Goal: Task Accomplishment & Management: Complete application form

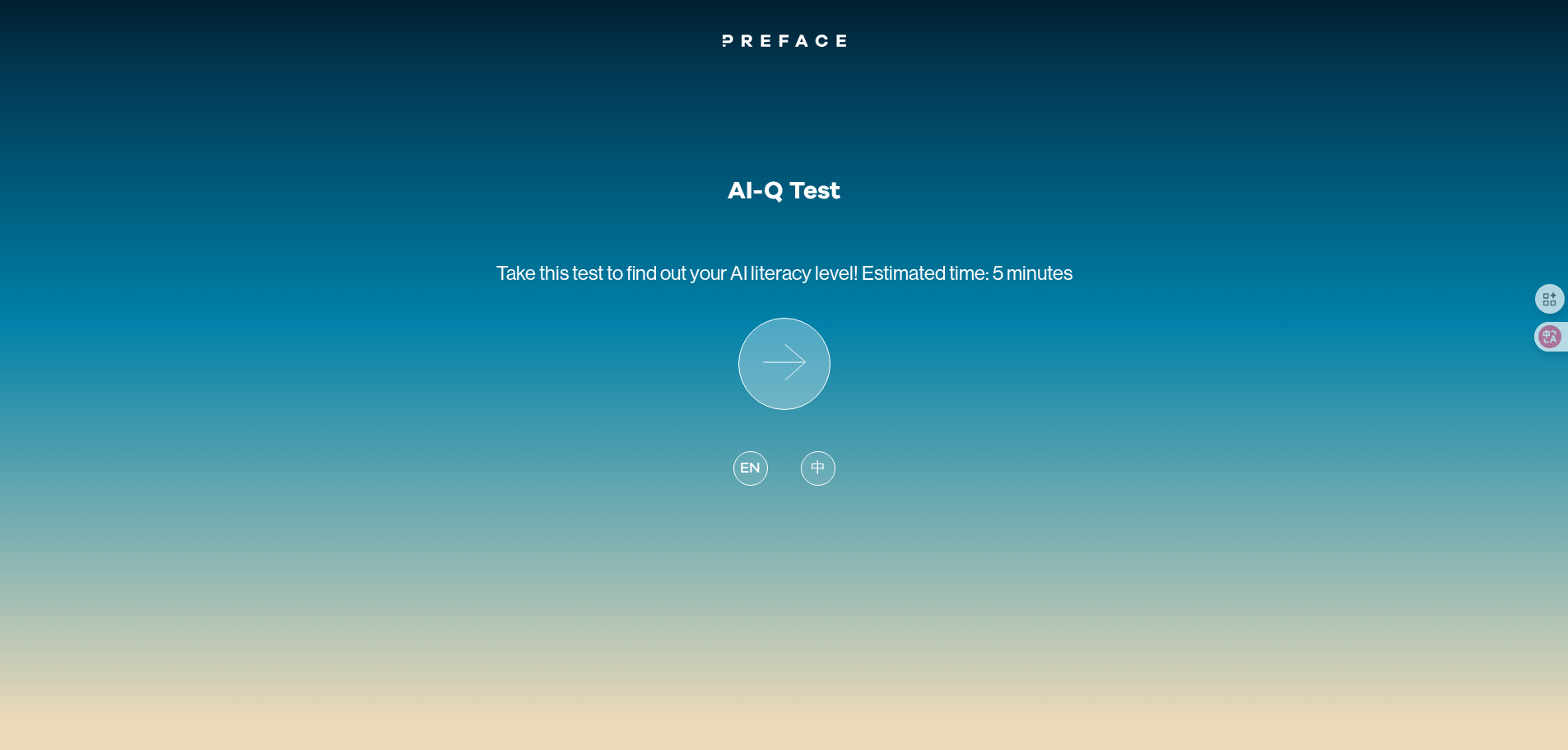
click at [781, 362] on icon at bounding box center [784, 363] width 90 height 90
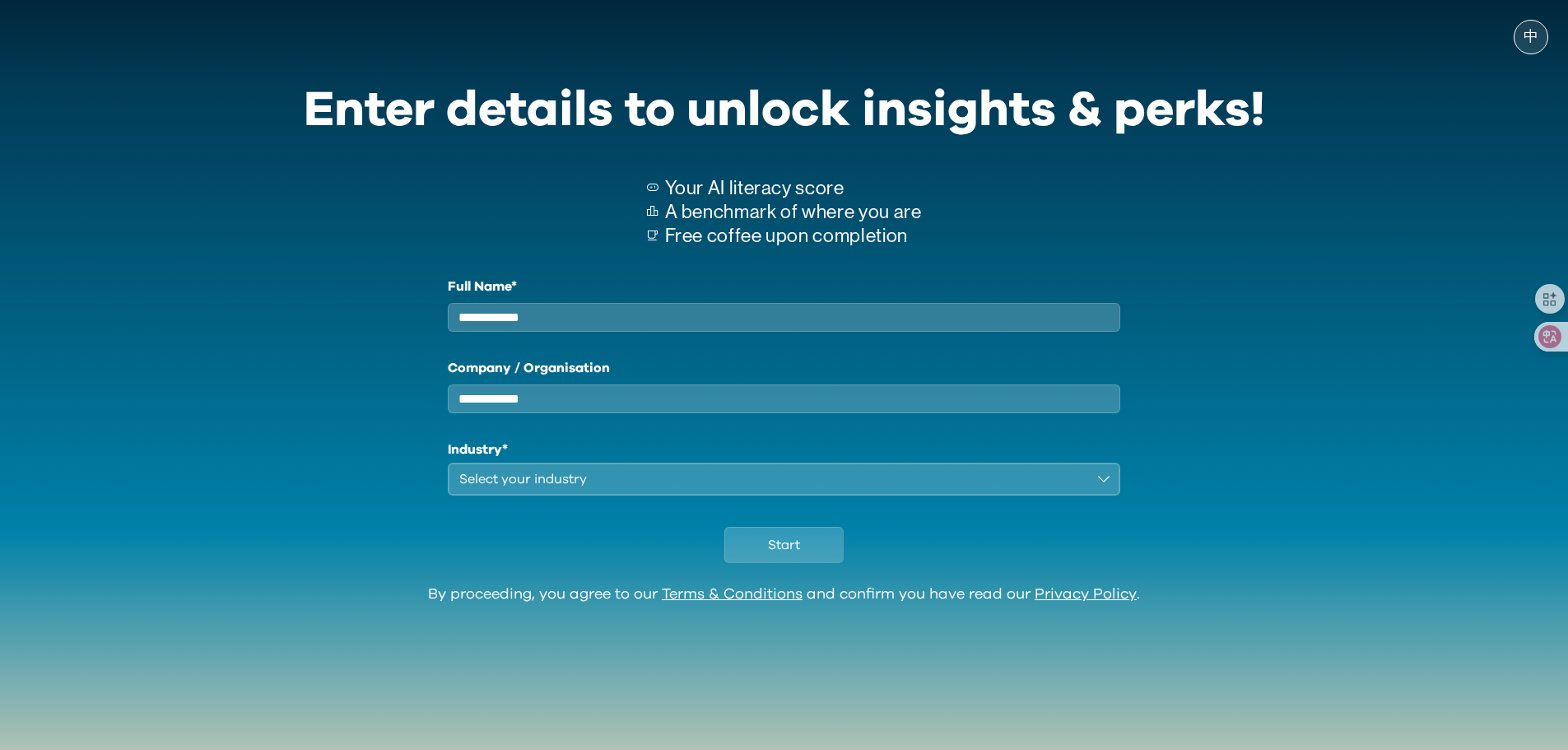
click at [735, 323] on input "Full Name*" at bounding box center [784, 317] width 673 height 29
type input "****"
click at [534, 489] on div "Select your industry" at bounding box center [772, 479] width 627 height 19
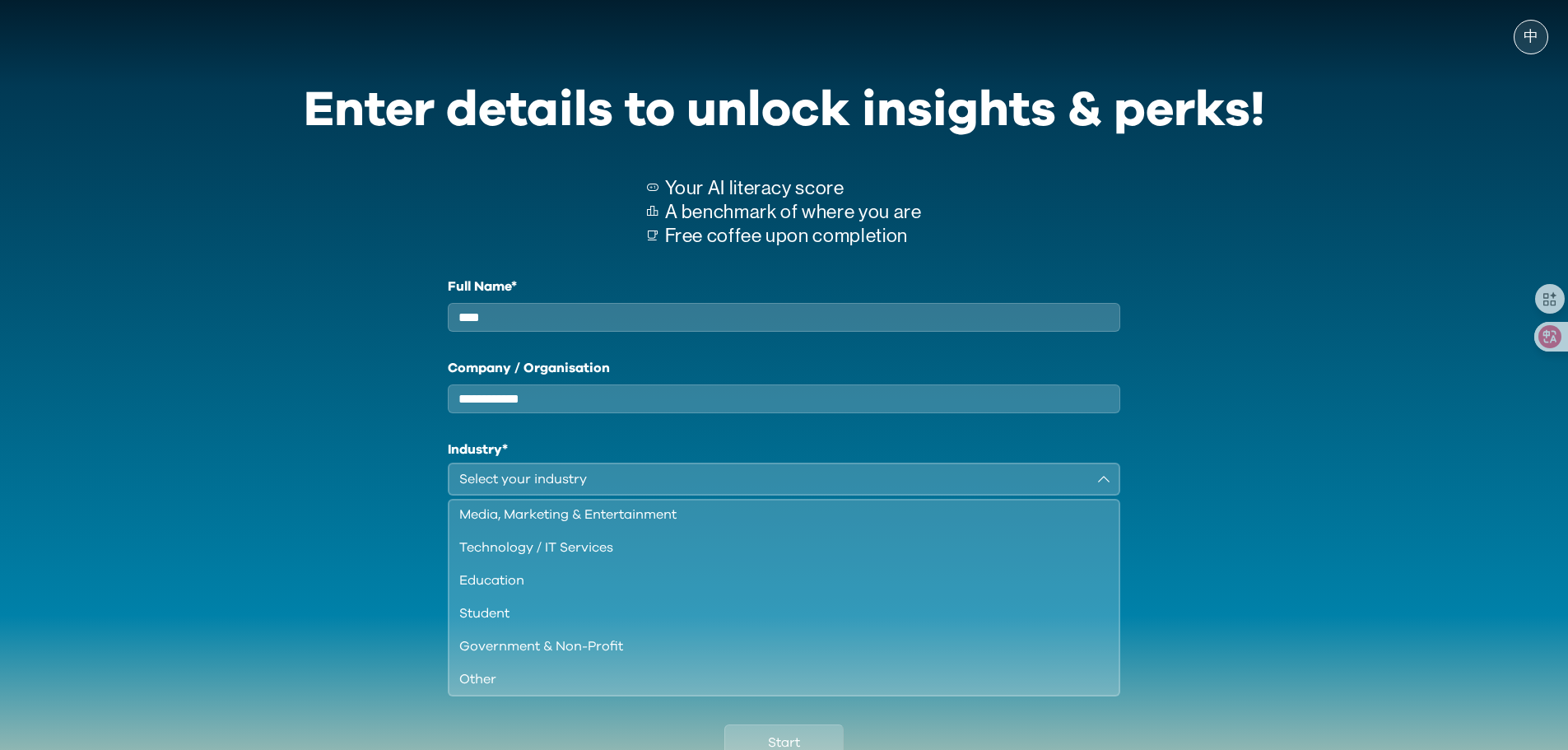
scroll to position [142, 0]
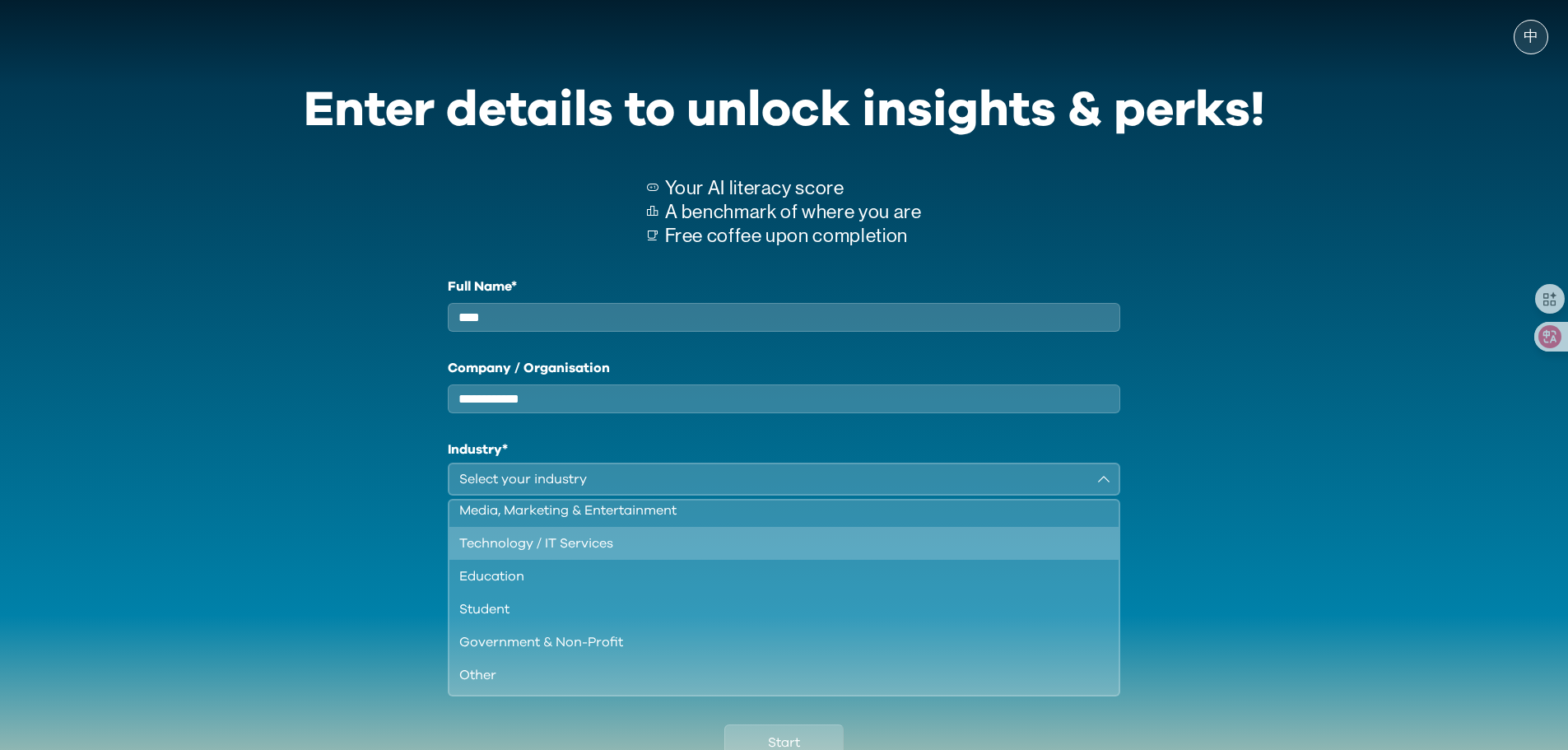
click at [525, 553] on div "Technology / IT Services" at bounding box center [774, 543] width 630 height 19
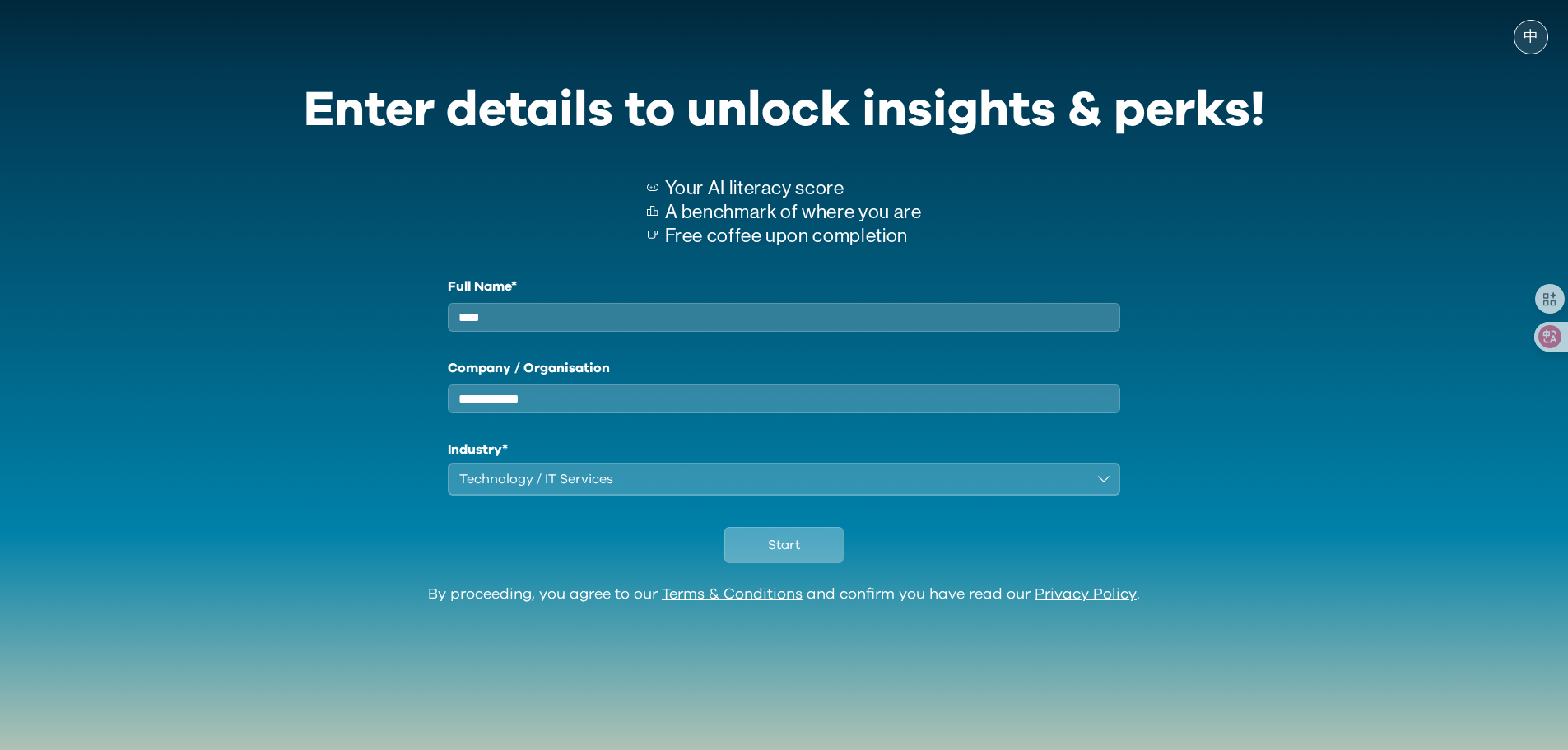
click at [762, 561] on button "Start" at bounding box center [784, 544] width 119 height 36
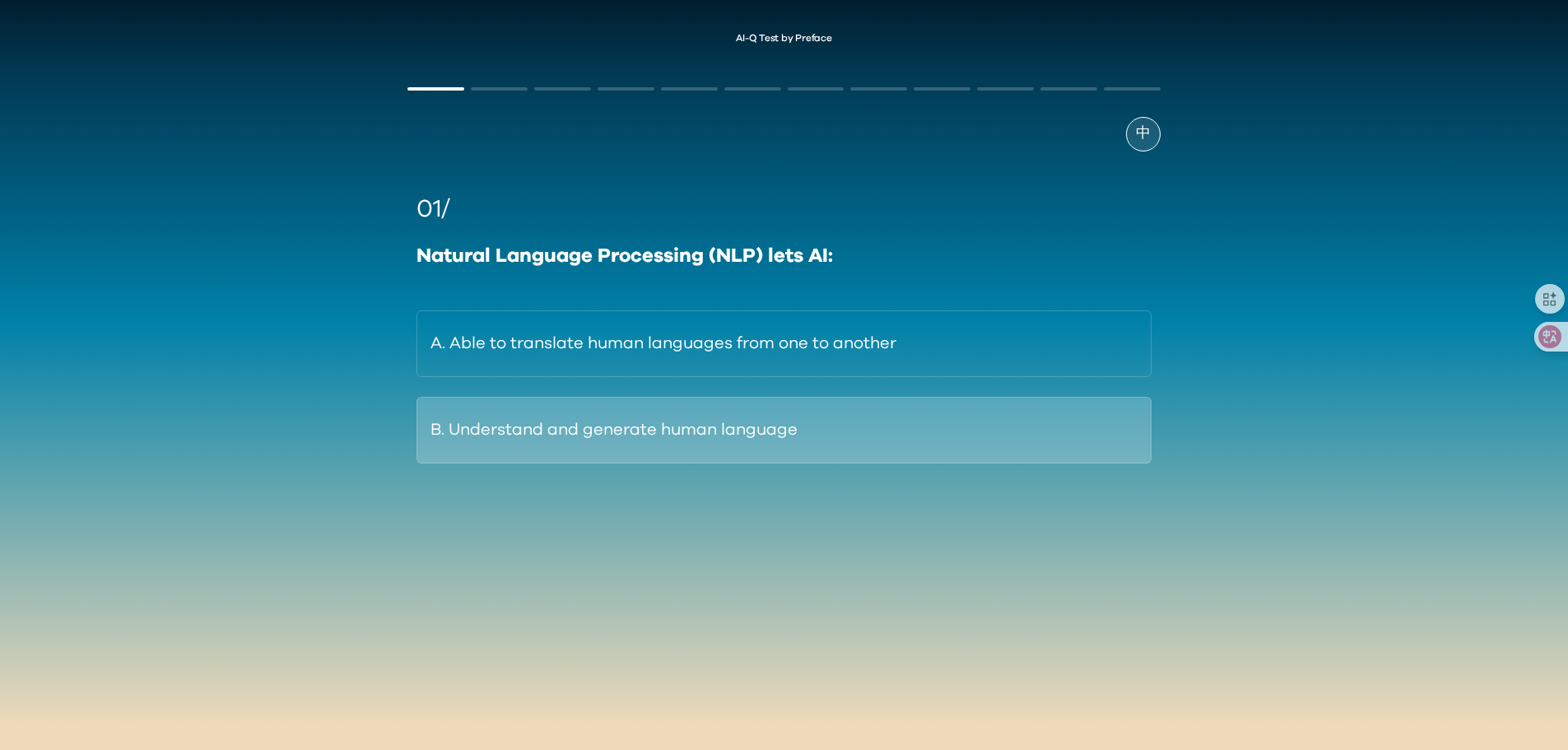
click at [550, 414] on button "B. Understand and generate human language" at bounding box center [783, 430] width 734 height 67
click at [763, 427] on button "B. By interacting with other apps and tools." at bounding box center [783, 430] width 734 height 67
click at [742, 446] on button "B. Access and retrieve accurate facts from their training data." at bounding box center [783, 430] width 734 height 67
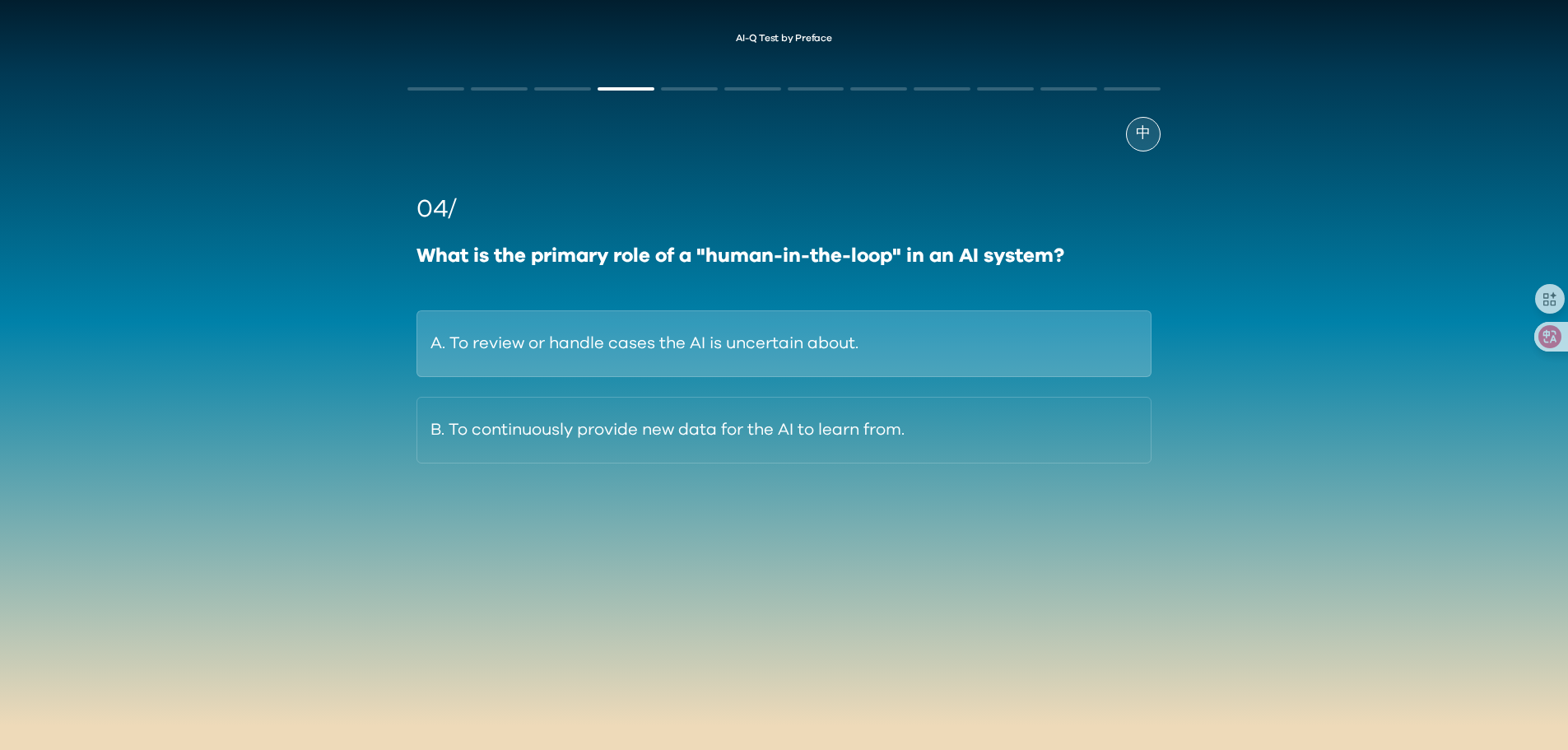
click at [807, 365] on button "A. To review or handle cases the AI is uncertain about." at bounding box center [783, 343] width 734 height 67
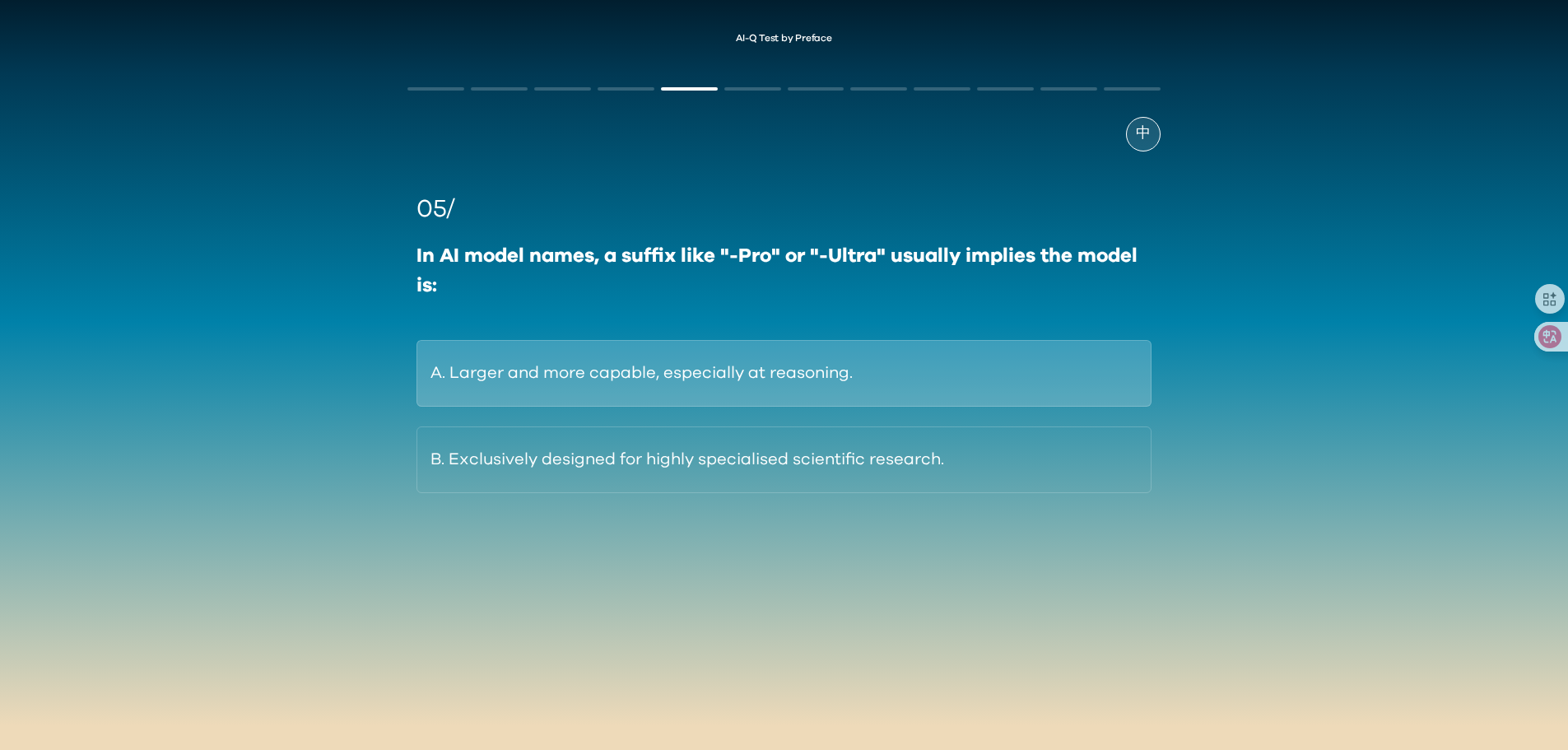
click at [766, 381] on button "A. Larger and more capable, especially at reasoning." at bounding box center [783, 373] width 734 height 67
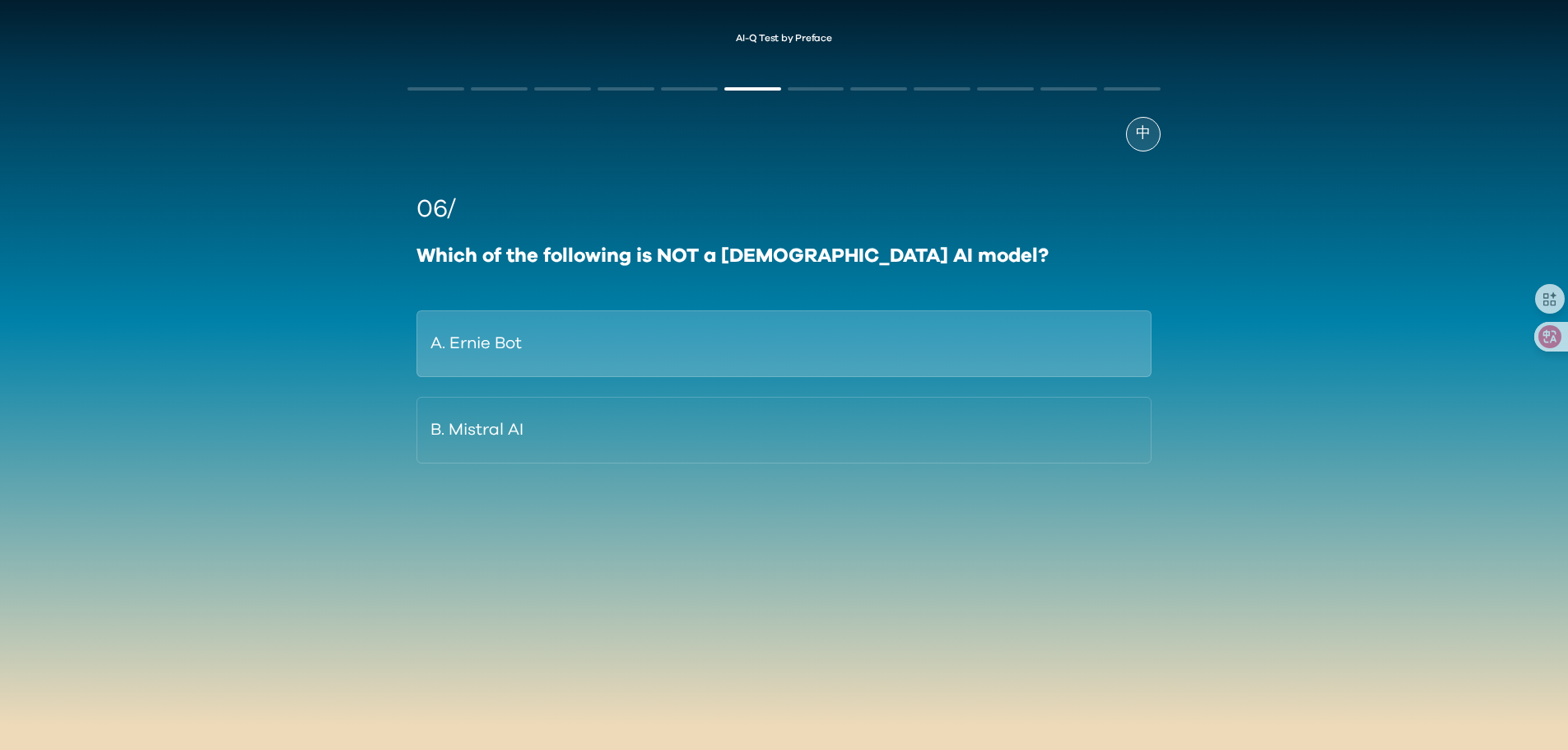
click at [636, 345] on button "A. Ernie Bot" at bounding box center [783, 343] width 734 height 67
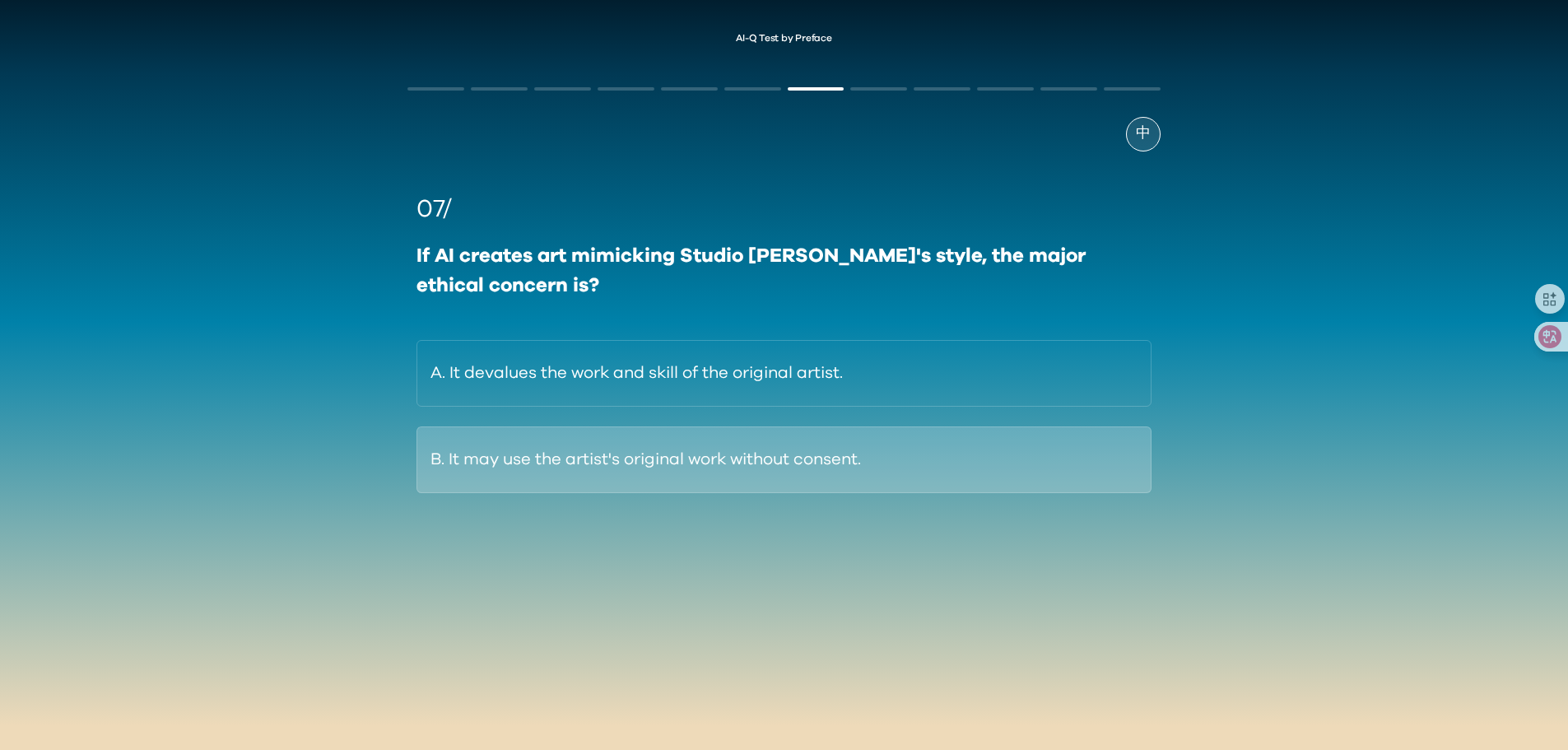
click at [544, 465] on button "B. It may use the artist's original work without consent." at bounding box center [783, 460] width 734 height 67
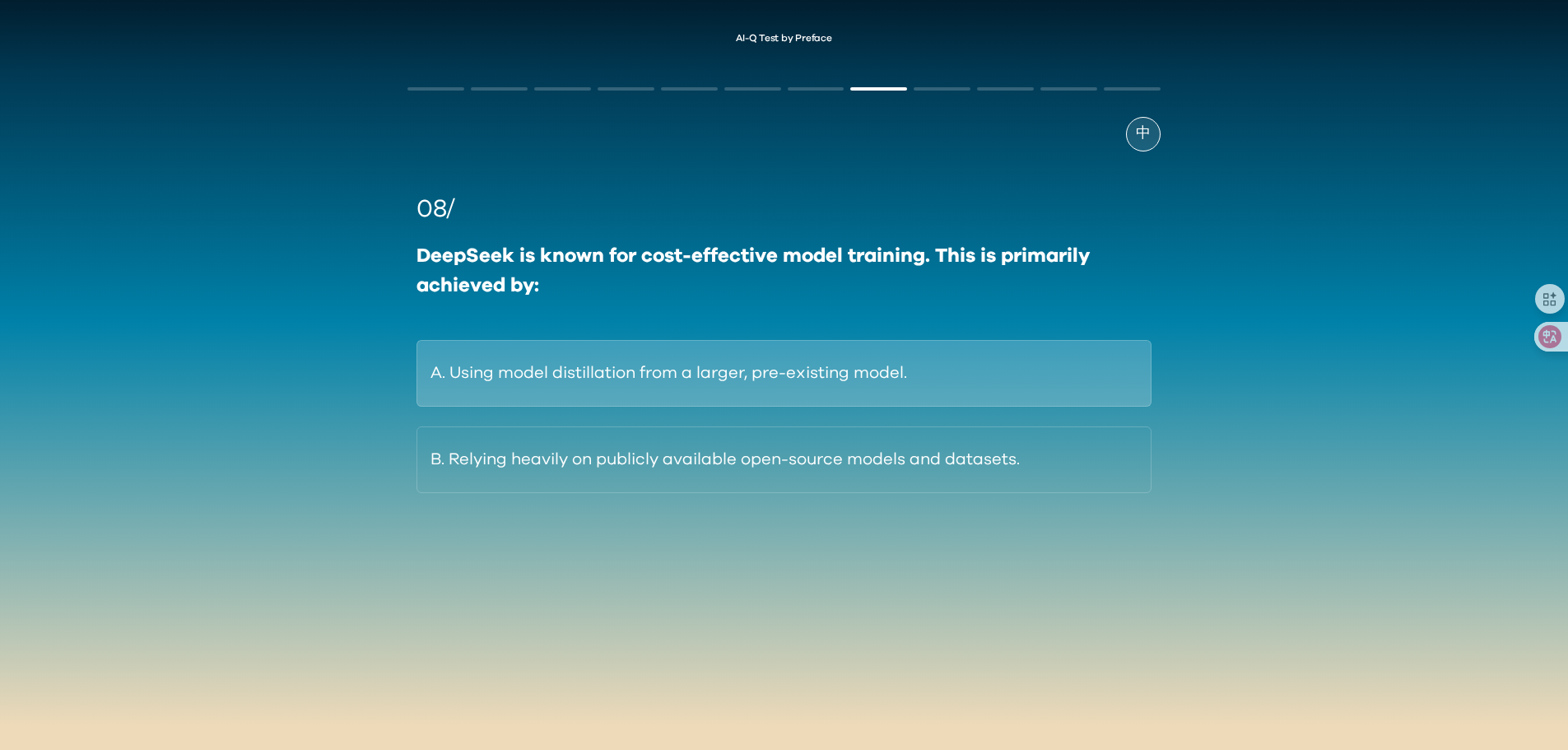
click at [698, 378] on button "A. Using model distillation from a larger, pre-existing model." at bounding box center [783, 373] width 734 height 67
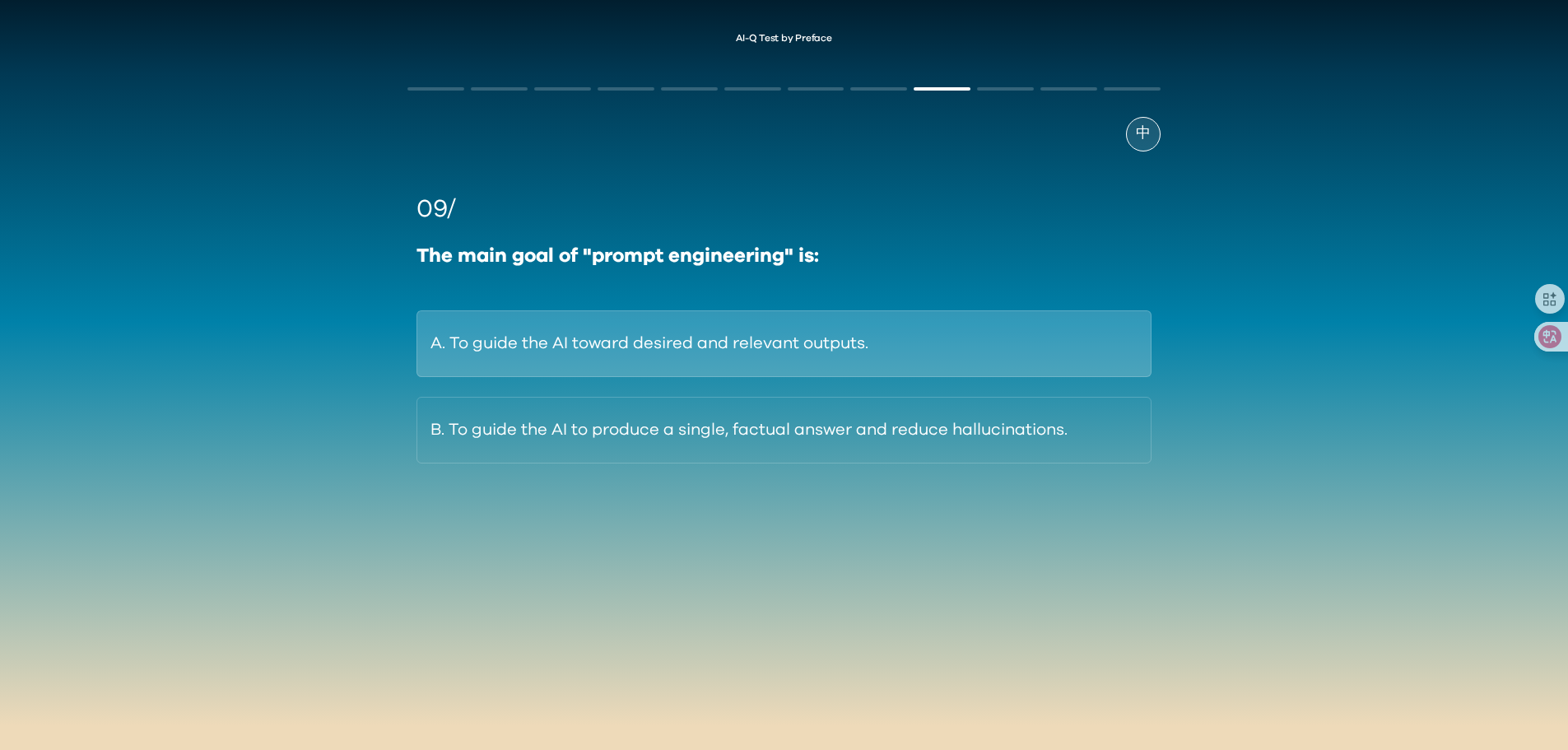
click at [700, 373] on button "A. To guide the AI toward desired and relevant outputs." at bounding box center [783, 343] width 734 height 67
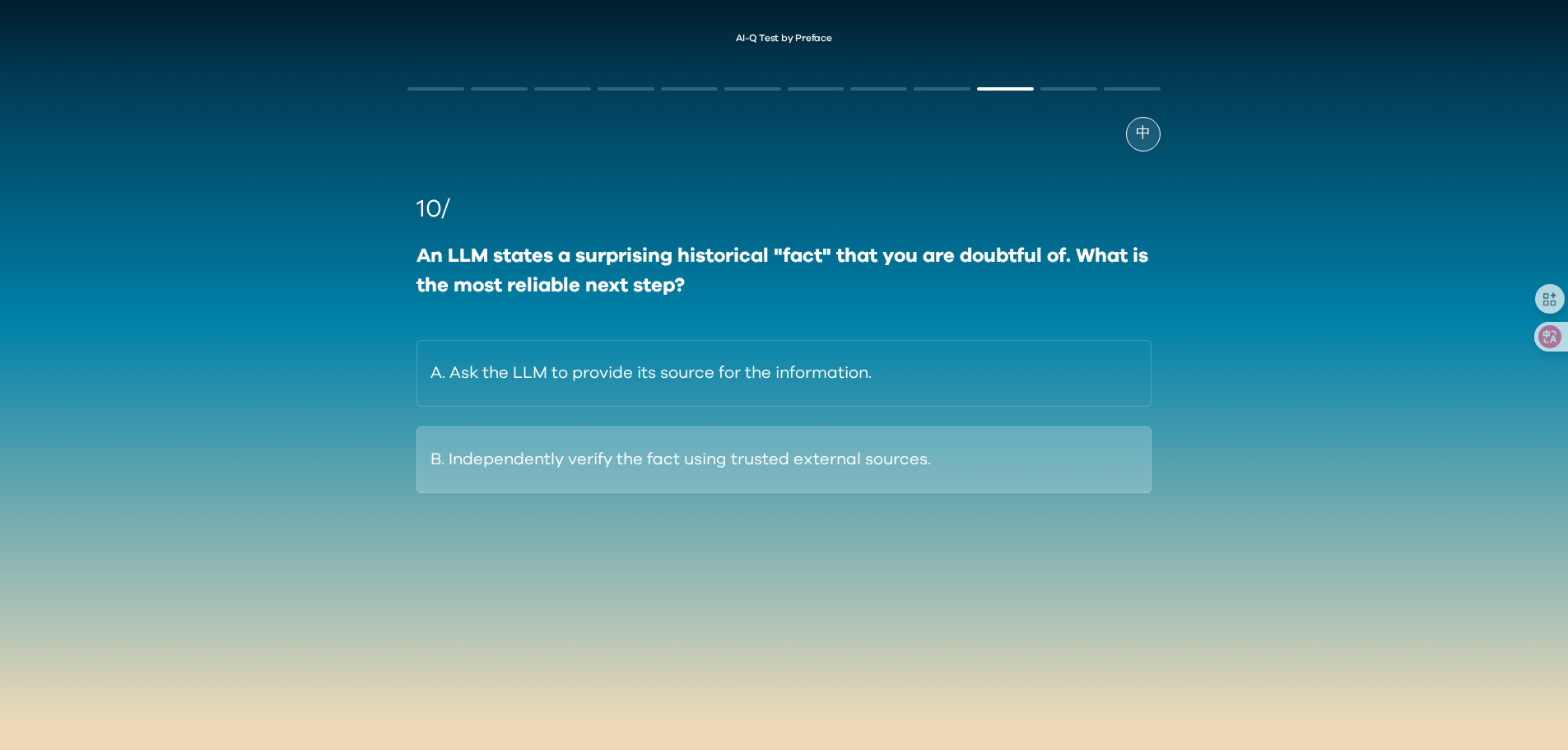
click at [720, 459] on button "B. Independently verify the fact using trusted external sources." at bounding box center [783, 460] width 734 height 67
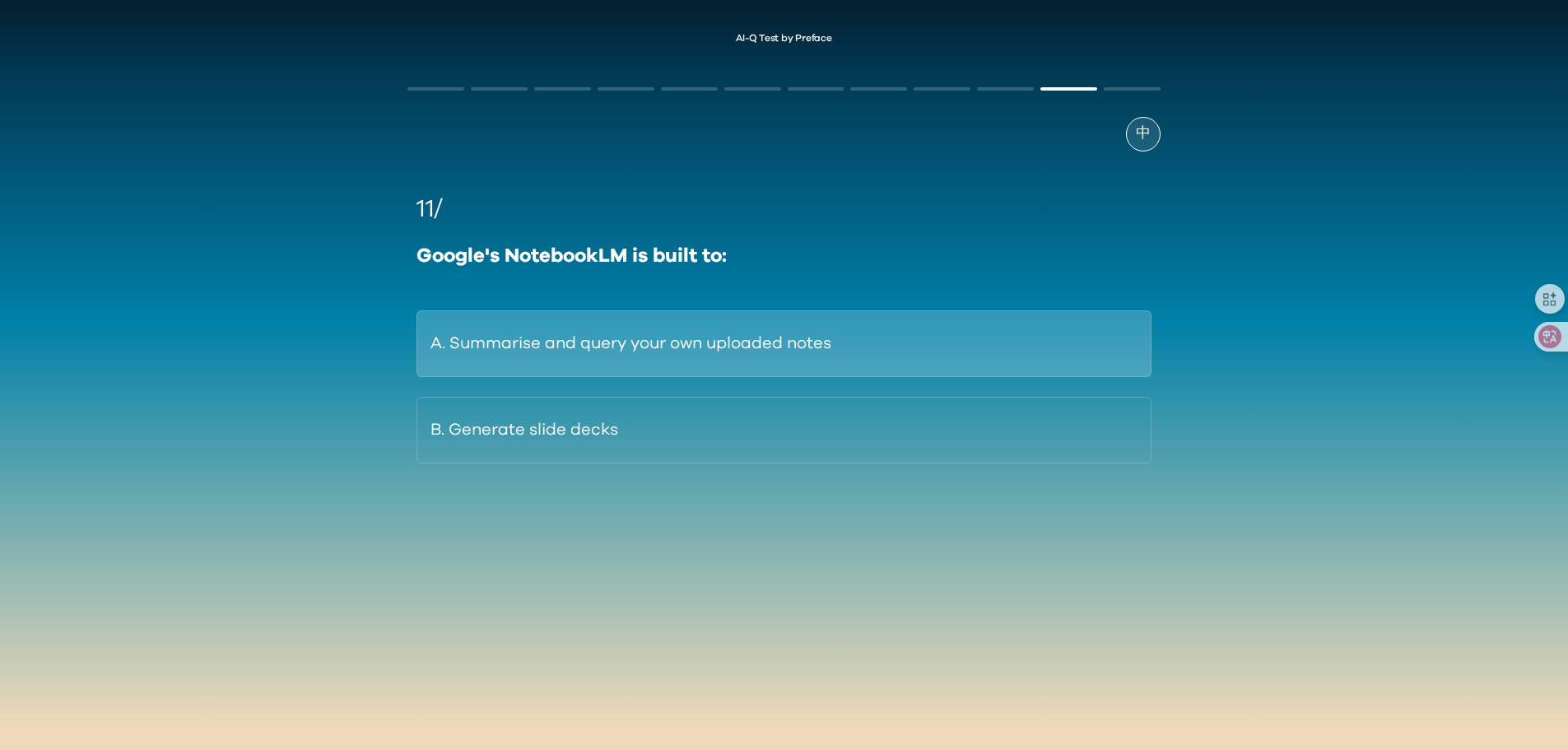
click at [775, 332] on button "A. Summarise and query your own uploaded notes" at bounding box center [783, 343] width 734 height 67
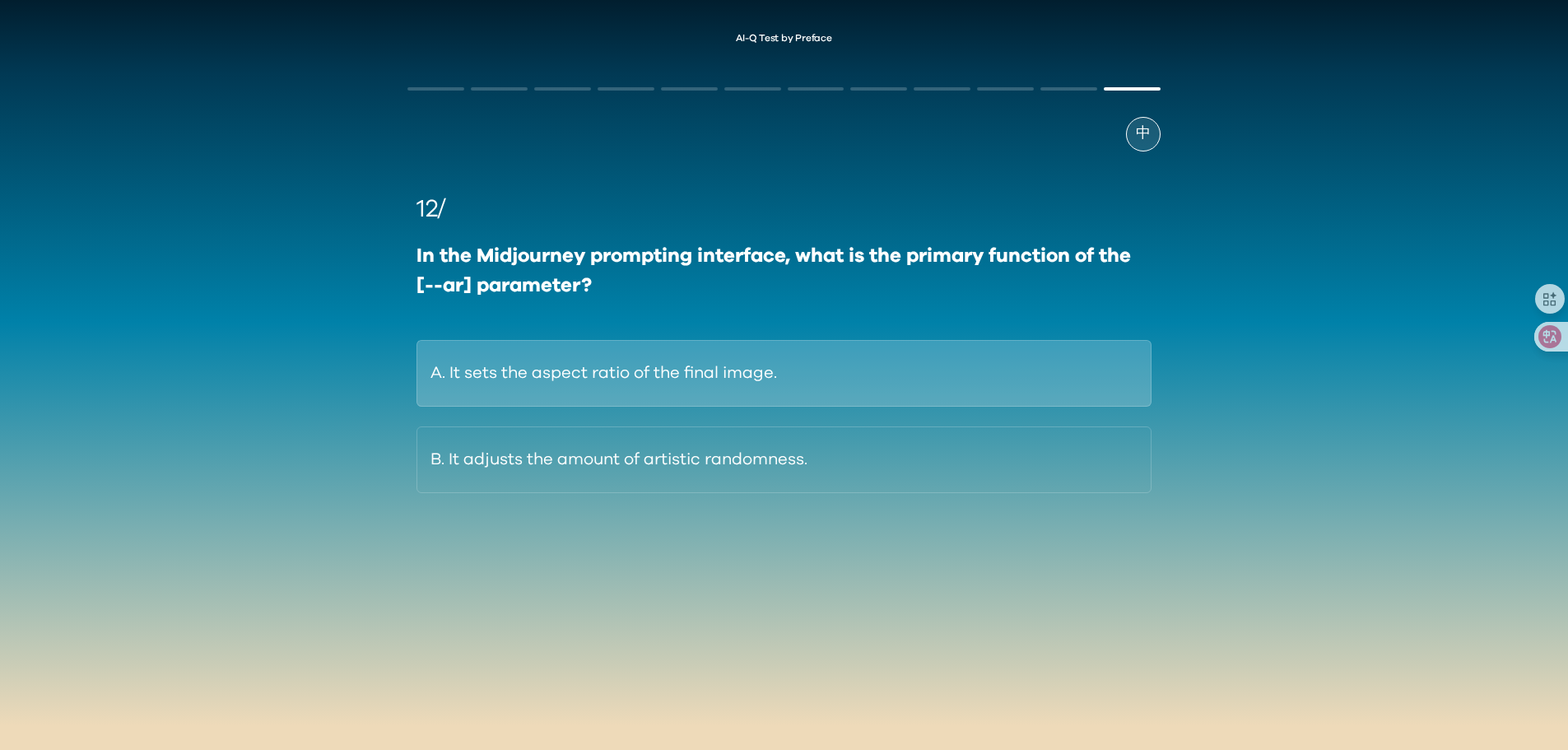
click at [770, 357] on button "A. It sets the aspect ratio of the final image." at bounding box center [783, 373] width 734 height 67
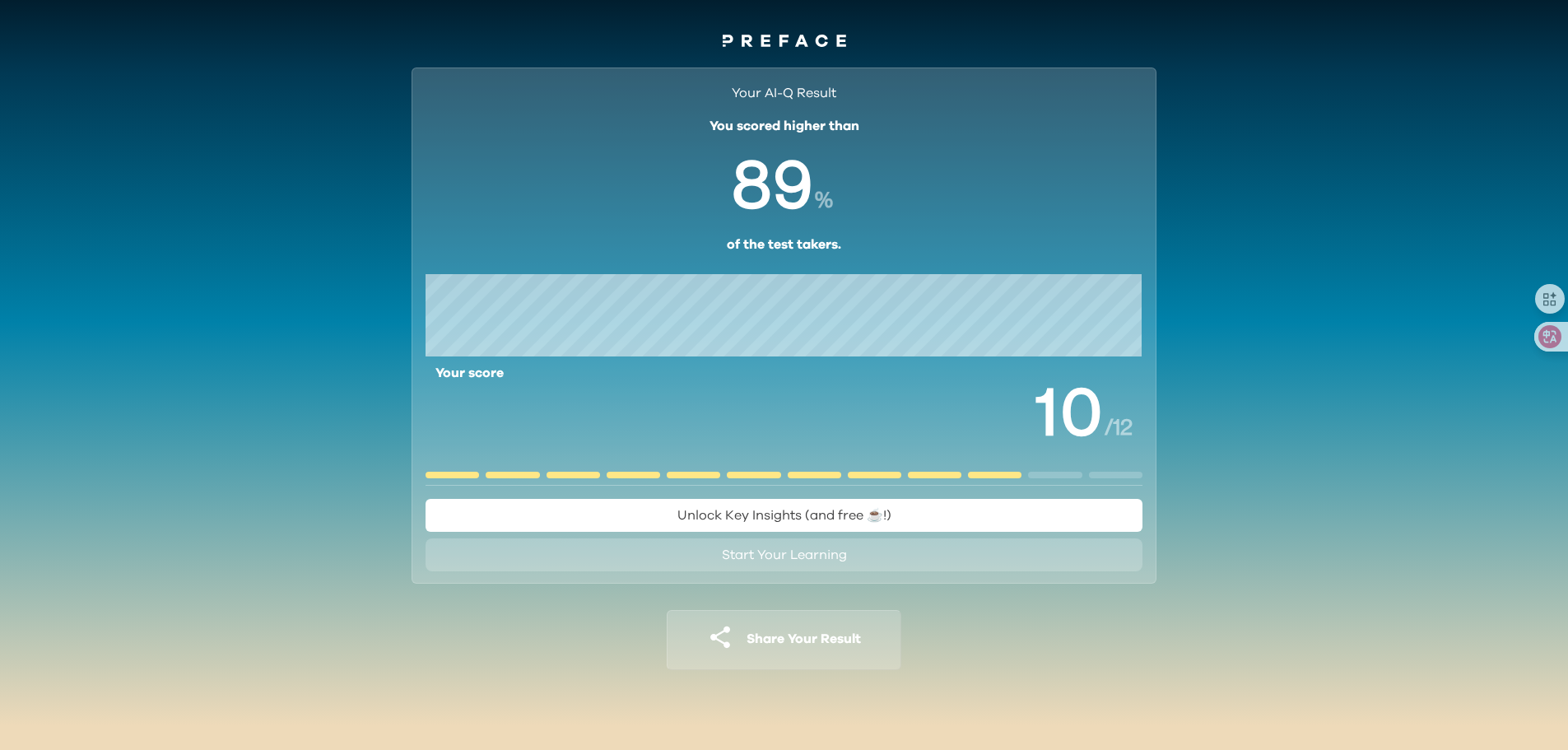
click at [746, 521] on span "Unlock Key Insights (and free ☕️!)" at bounding box center [784, 515] width 214 height 14
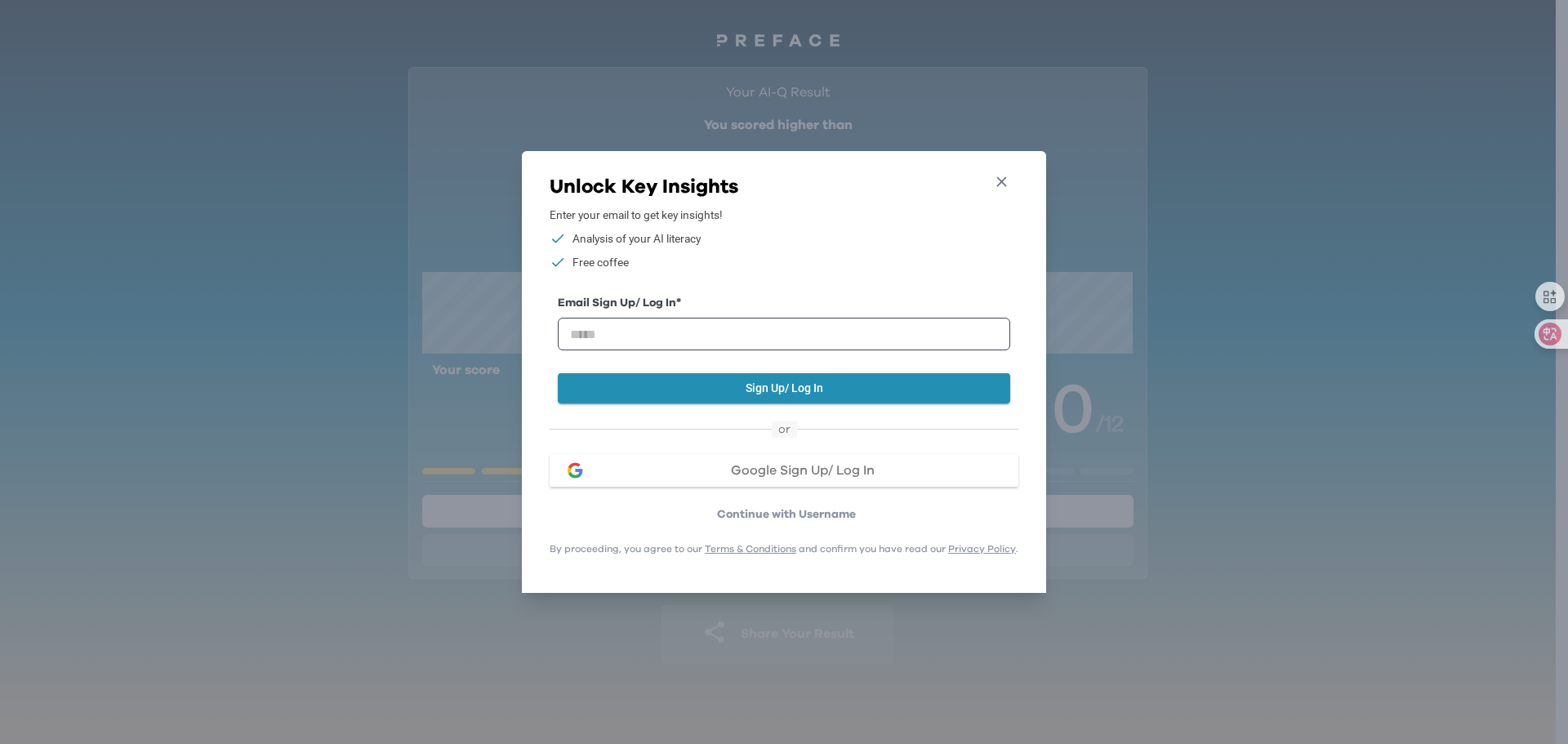
click at [1007, 173] on icon "button" at bounding box center [1002, 182] width 17 height 17
